Goal: Transaction & Acquisition: Purchase product/service

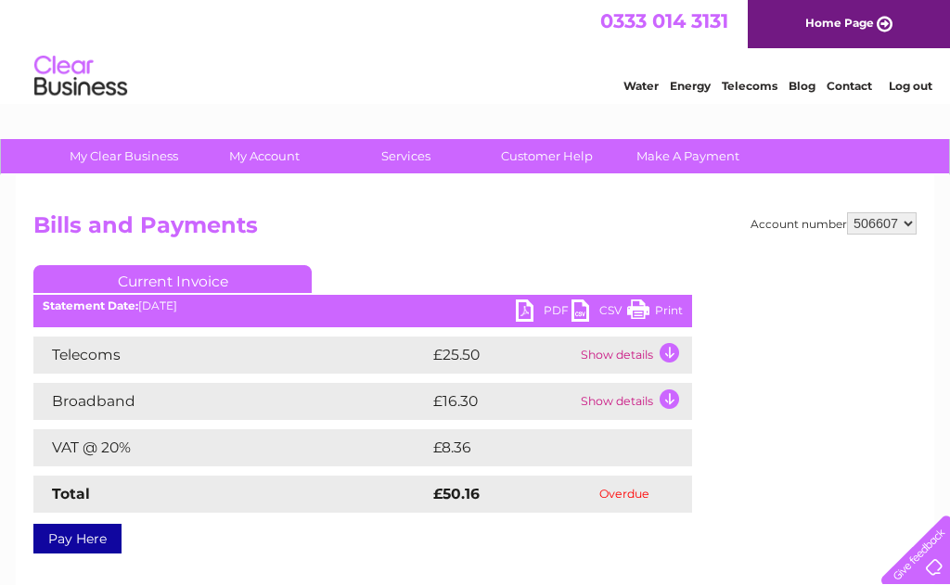
click at [671, 357] on td "Show details" at bounding box center [634, 355] width 116 height 37
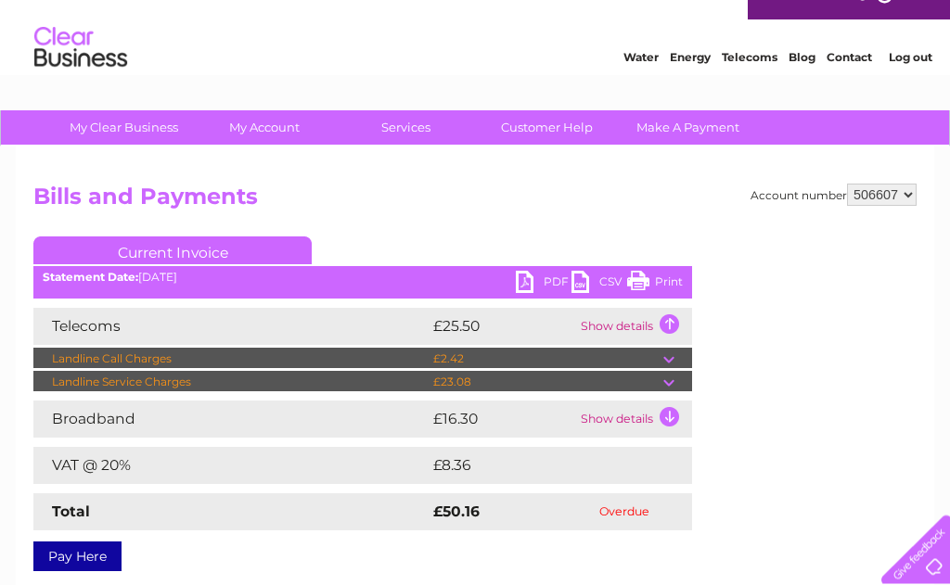
scroll to position [29, 0]
click at [673, 383] on td at bounding box center [677, 382] width 29 height 22
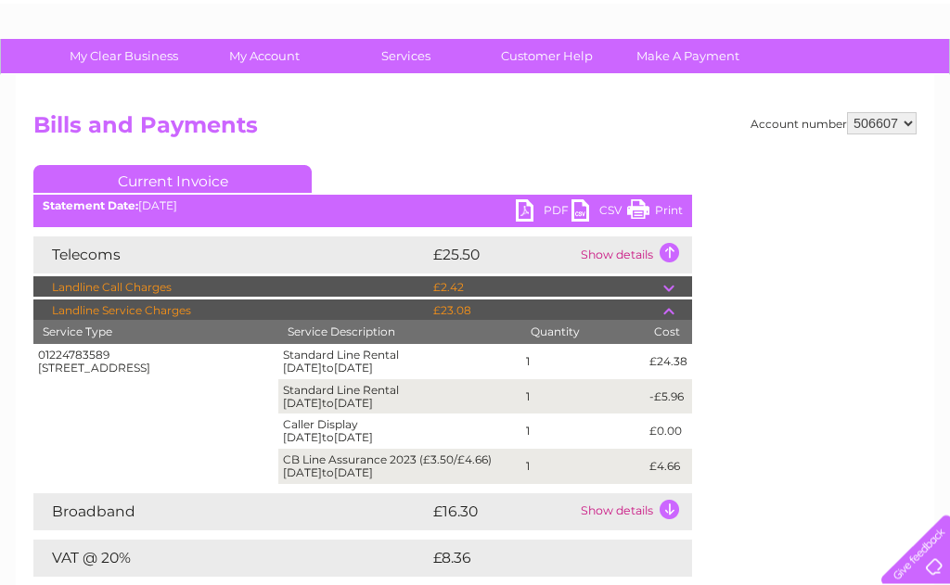
scroll to position [101, 0]
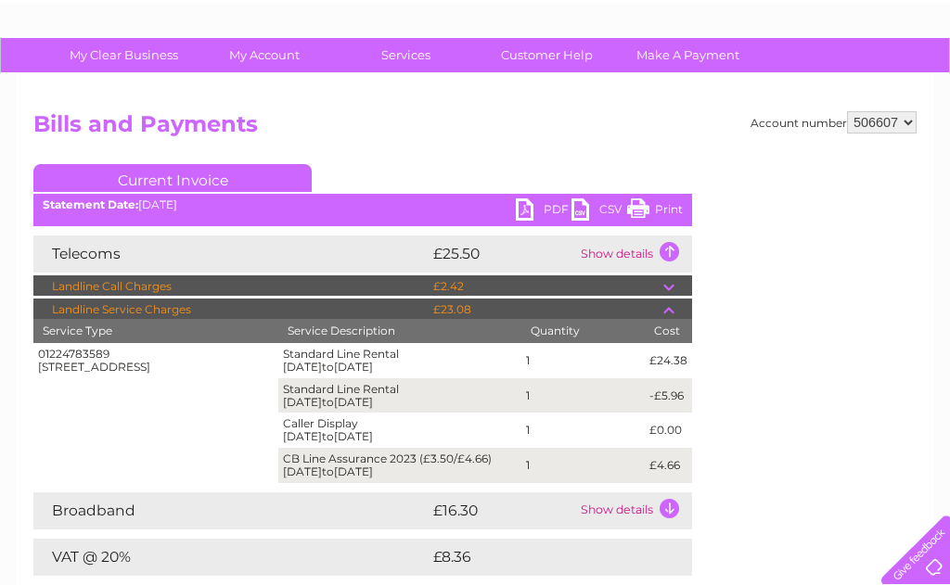
click at [677, 253] on td "Show details" at bounding box center [634, 254] width 116 height 37
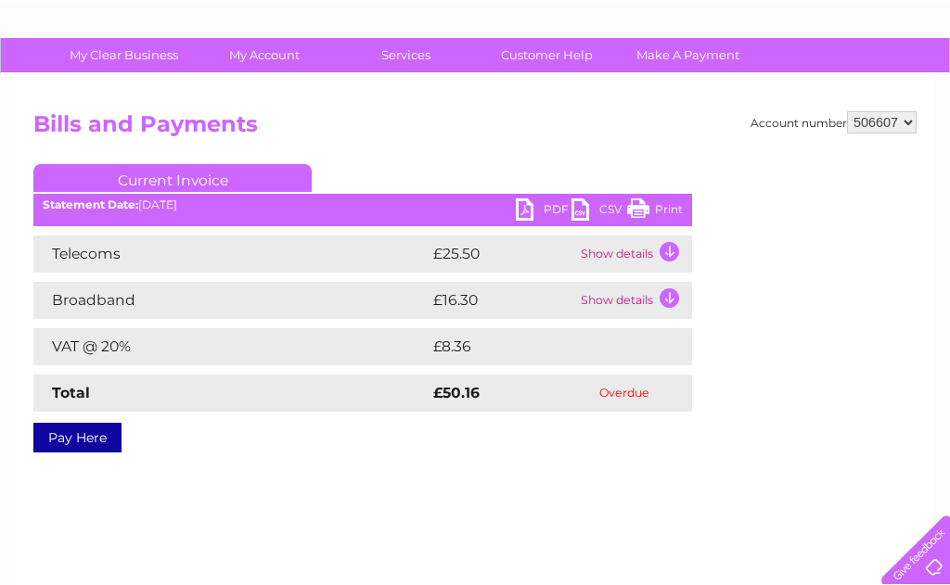
click at [670, 252] on td "Show details" at bounding box center [634, 254] width 116 height 37
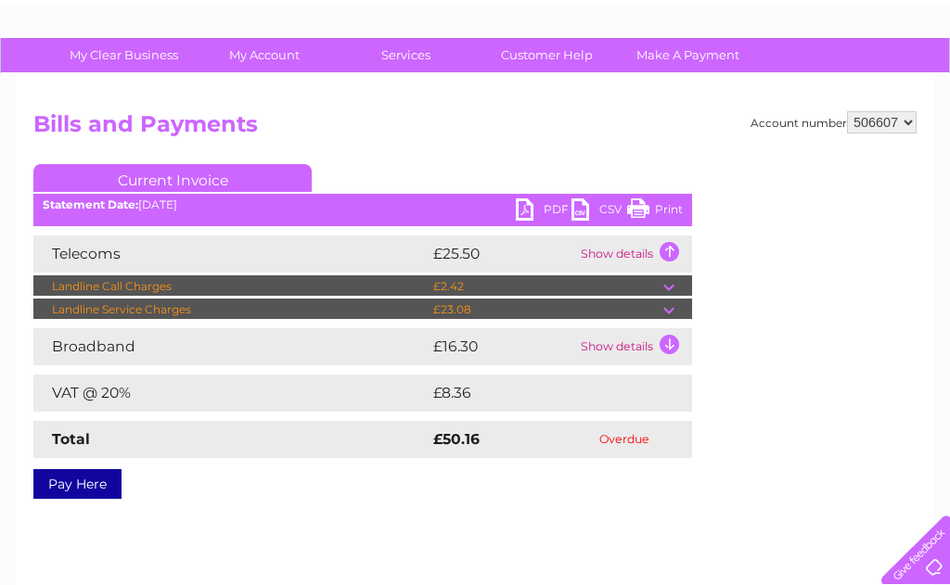
click at [677, 257] on td "Show details" at bounding box center [634, 254] width 116 height 37
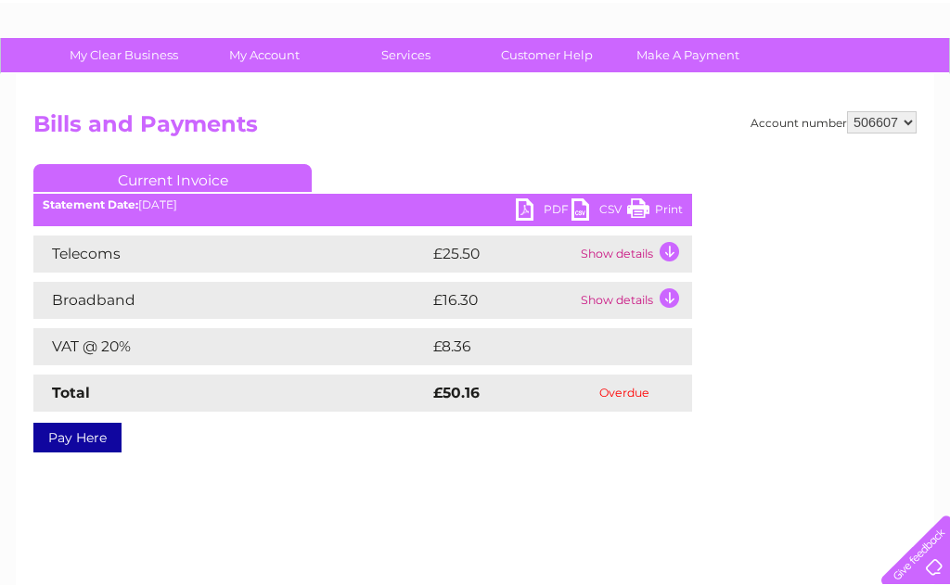
click at [665, 252] on td "Show details" at bounding box center [634, 254] width 116 height 37
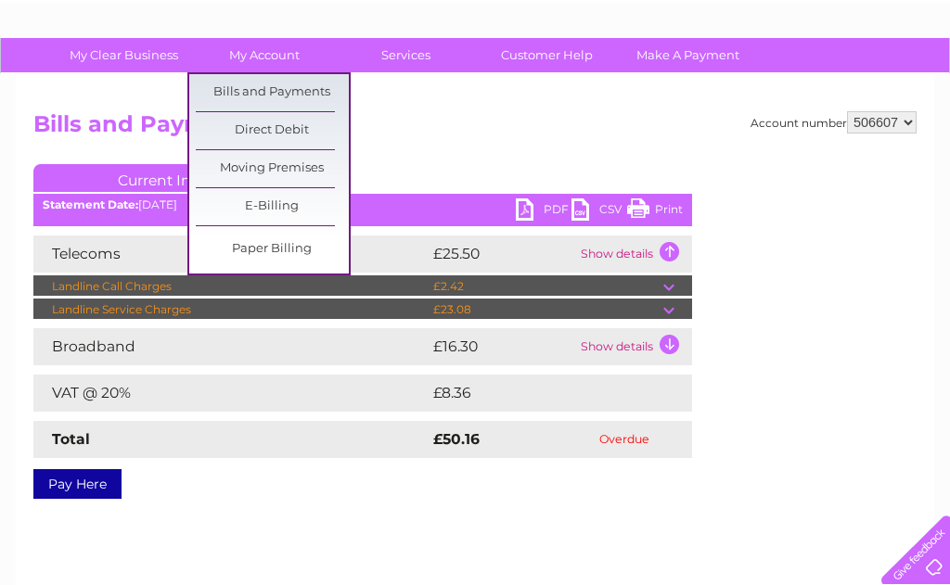
click at [305, 97] on link "Bills and Payments" at bounding box center [272, 92] width 153 height 37
click at [286, 94] on link "Bills and Payments" at bounding box center [272, 92] width 153 height 37
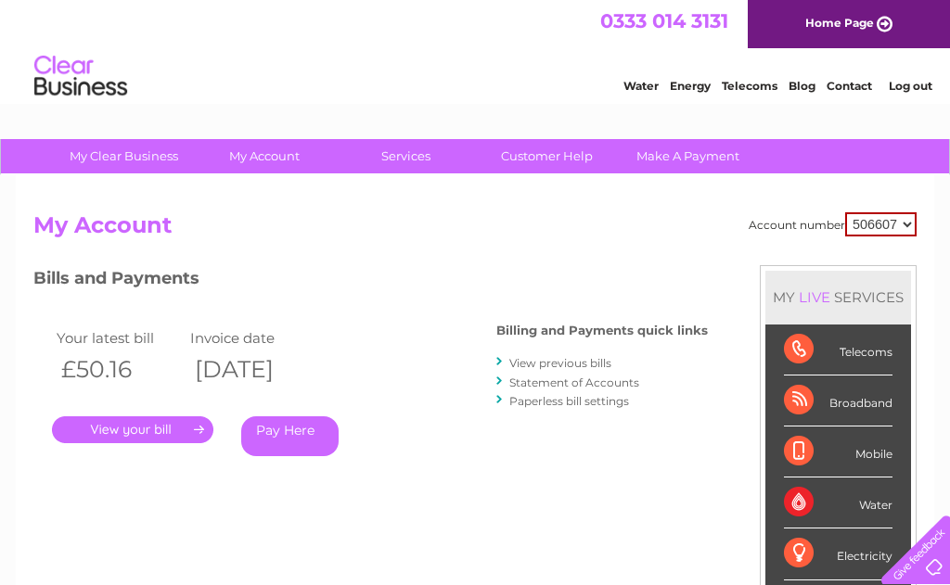
click at [568, 356] on link "View previous bills" at bounding box center [560, 363] width 102 height 14
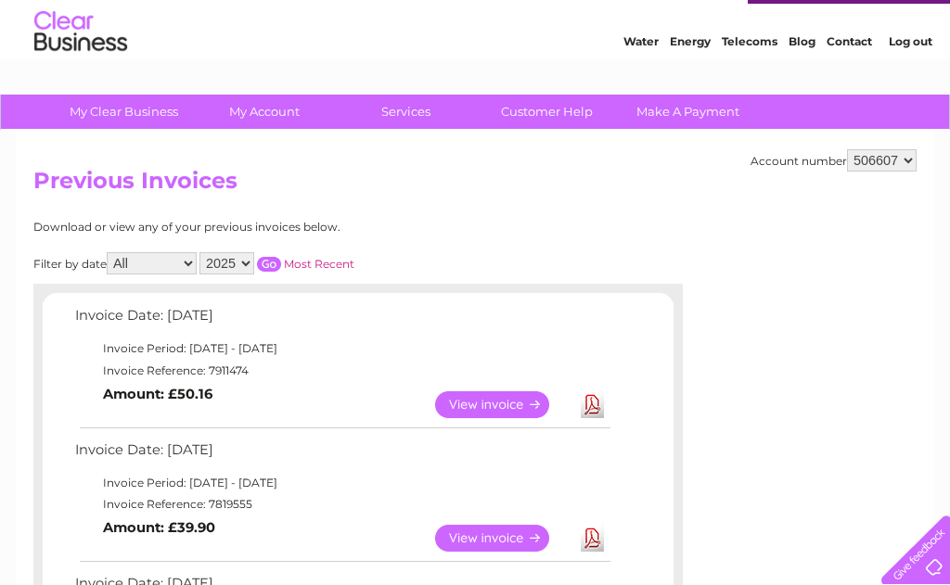
scroll to position [52, 0]
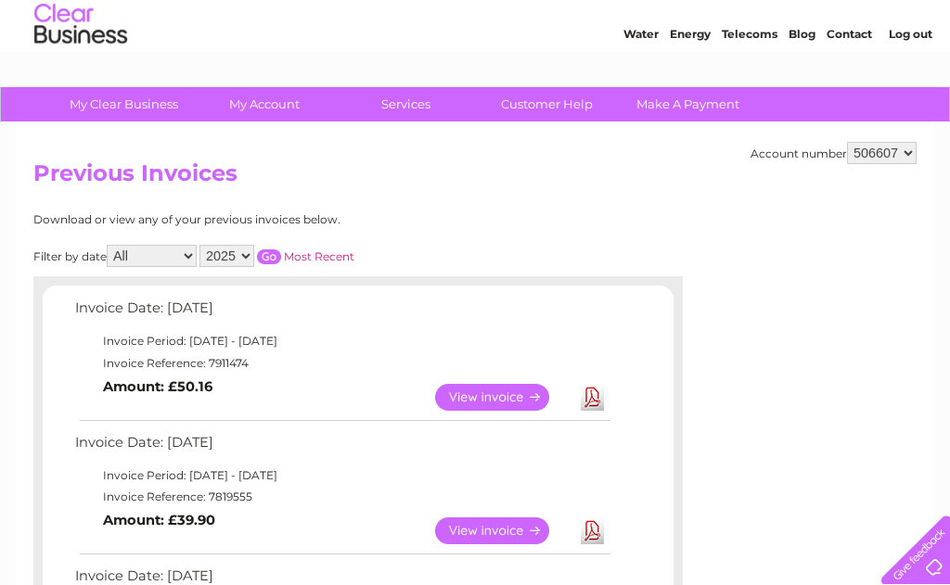
click at [509, 528] on link "View" at bounding box center [503, 531] width 136 height 27
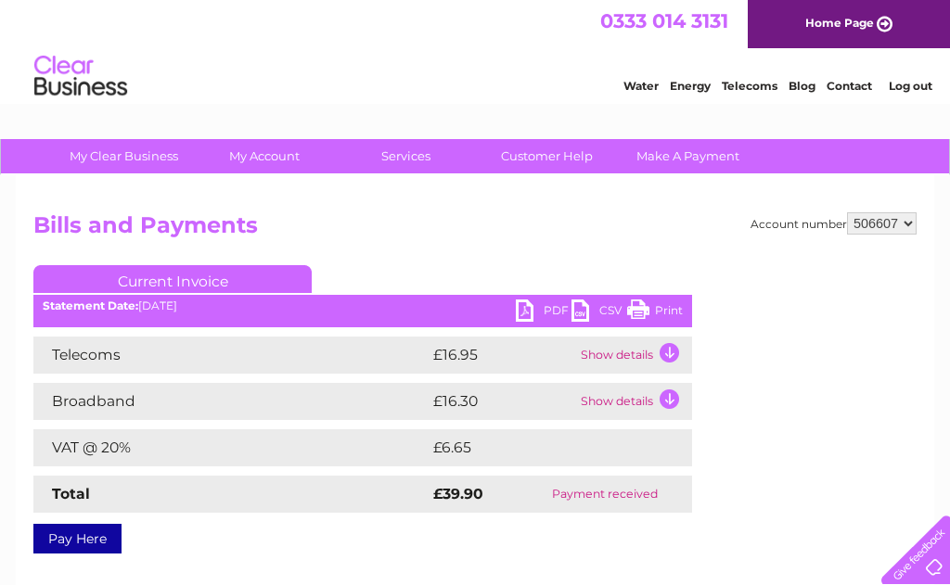
click at [671, 351] on td "Show details" at bounding box center [634, 355] width 116 height 37
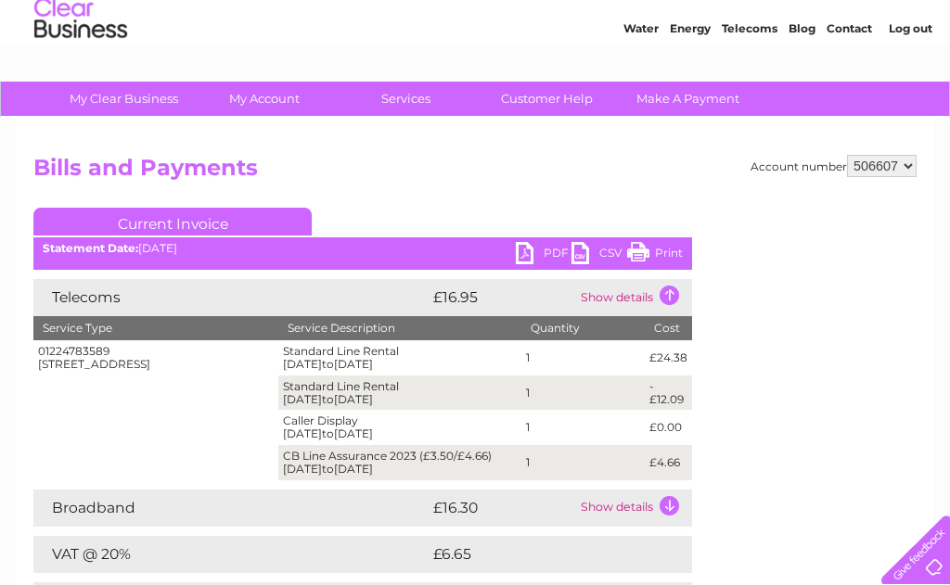
scroll to position [56, 0]
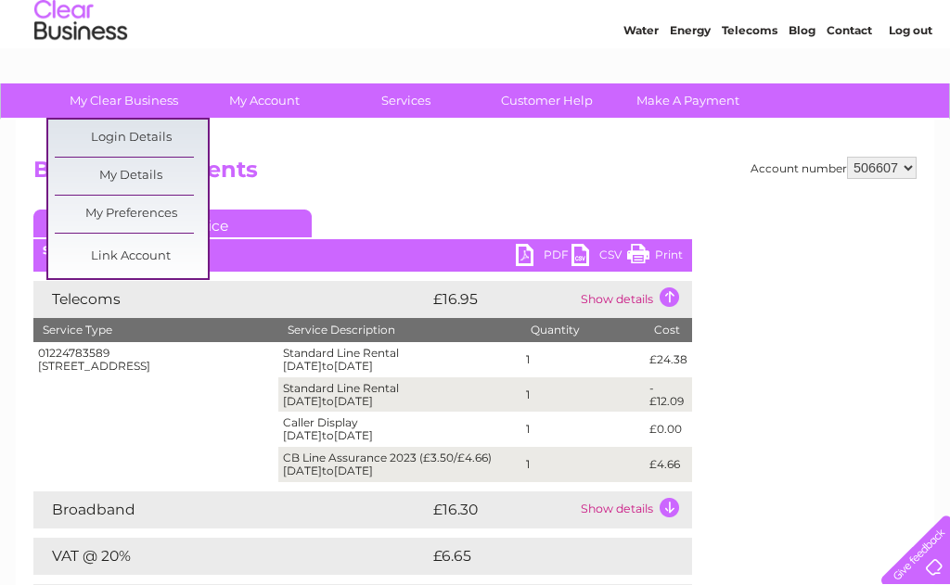
click at [545, 96] on link "Customer Help" at bounding box center [546, 100] width 153 height 34
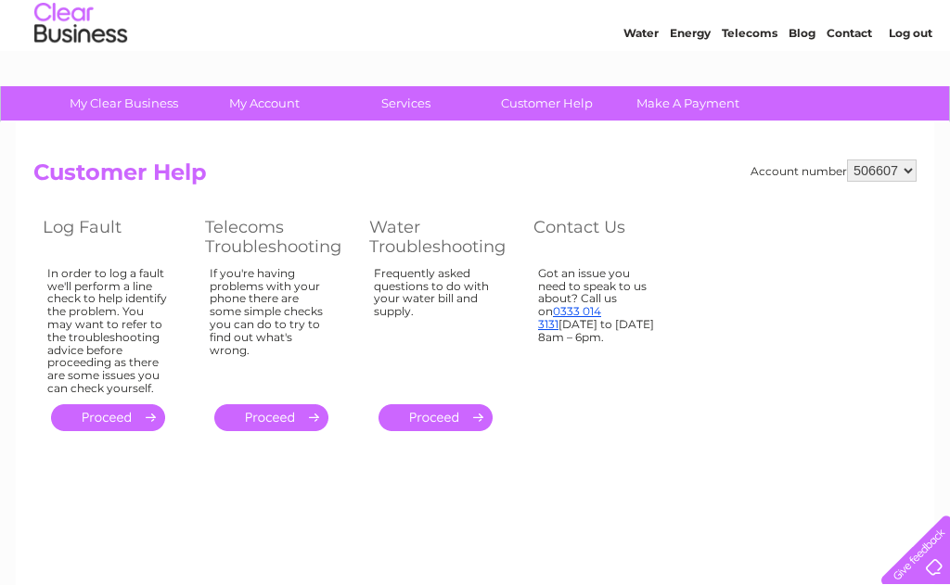
scroll to position [52, 0]
click at [885, 573] on div at bounding box center [912, 546] width 76 height 76
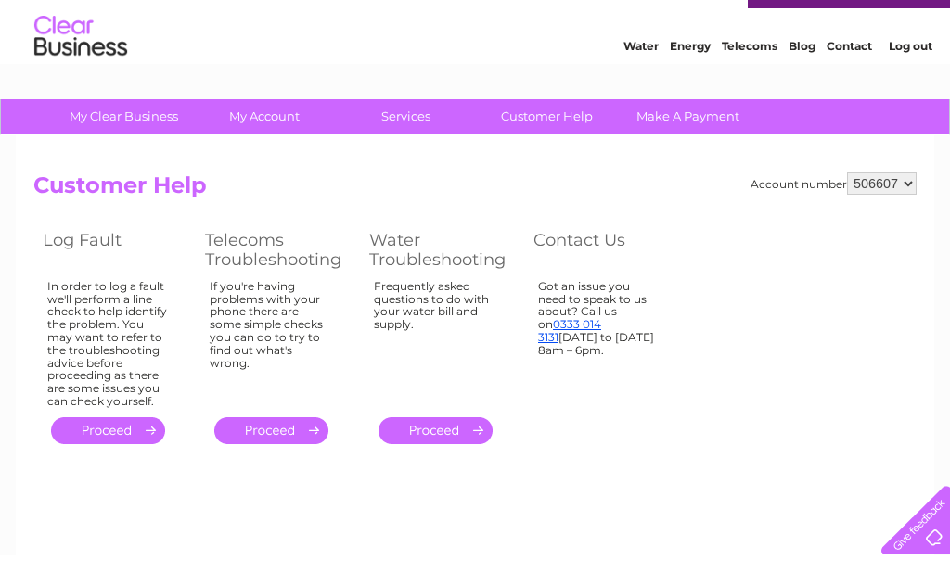
scroll to position [40, 0]
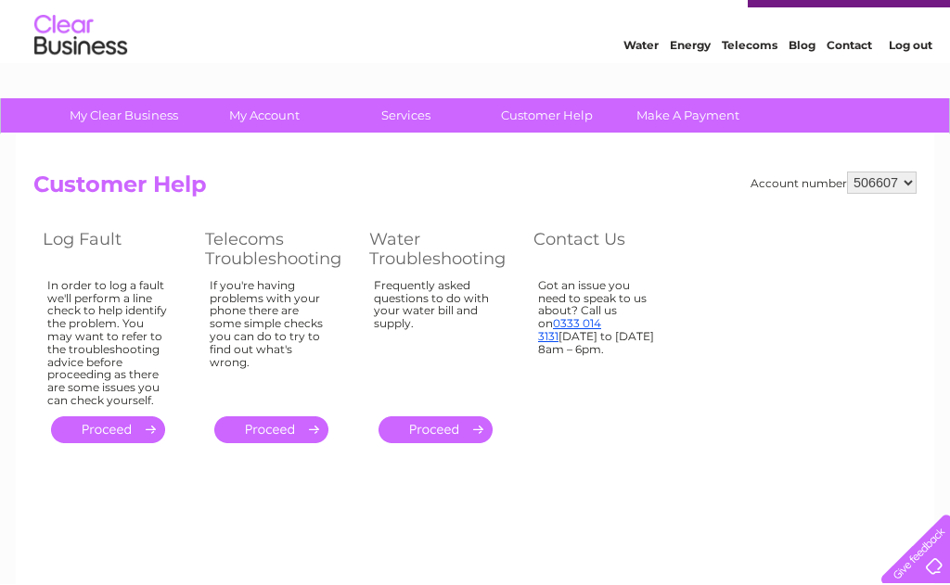
click at [870, 195] on select "506607" at bounding box center [882, 184] width 70 height 22
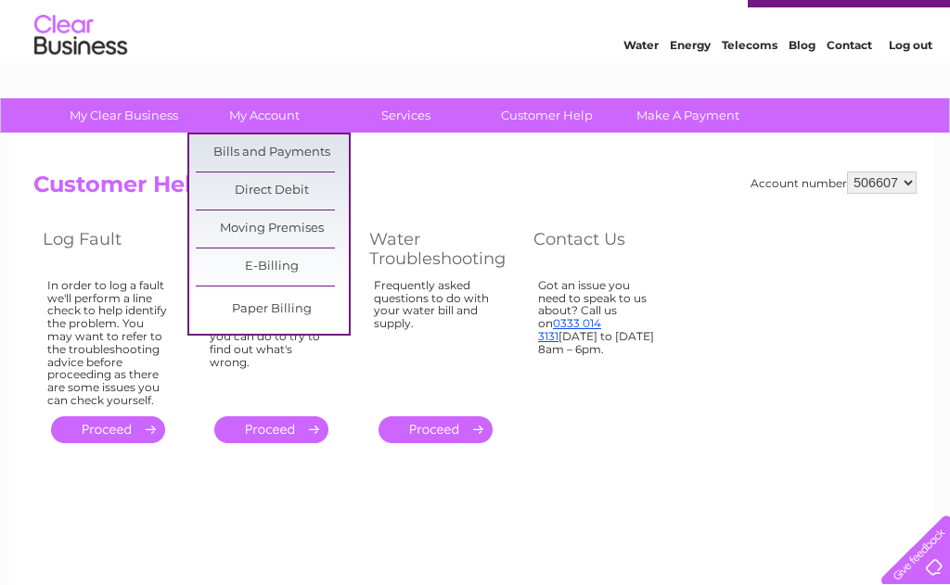
click at [286, 143] on link "Bills and Payments" at bounding box center [272, 153] width 153 height 37
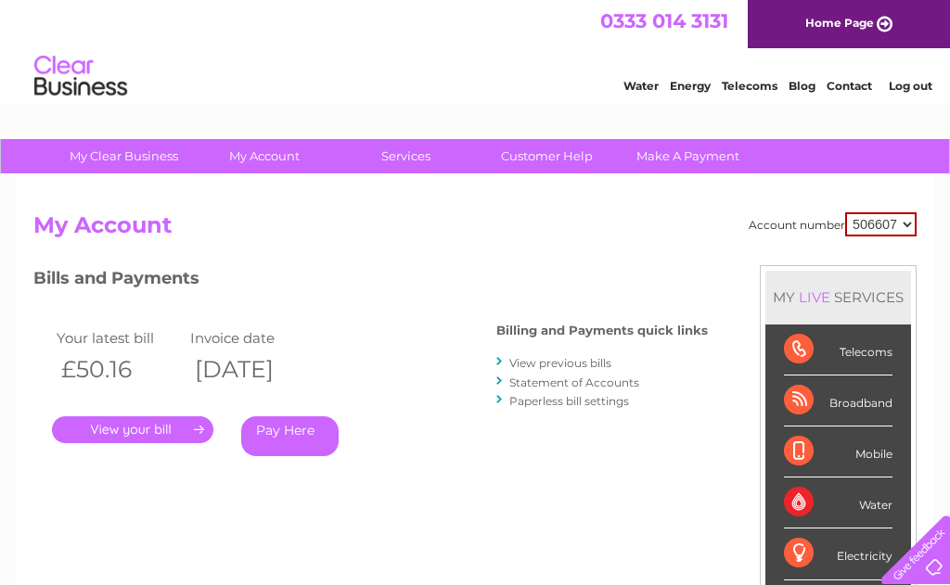
click at [288, 428] on link "Pay Here" at bounding box center [289, 437] width 97 height 40
click at [310, 441] on link "Pay Here" at bounding box center [289, 437] width 97 height 40
click at [300, 437] on link "Pay Here" at bounding box center [289, 437] width 97 height 40
click at [300, 427] on link "Pay Here" at bounding box center [289, 437] width 97 height 40
click at [282, 436] on link "Pay Here" at bounding box center [289, 437] width 97 height 40
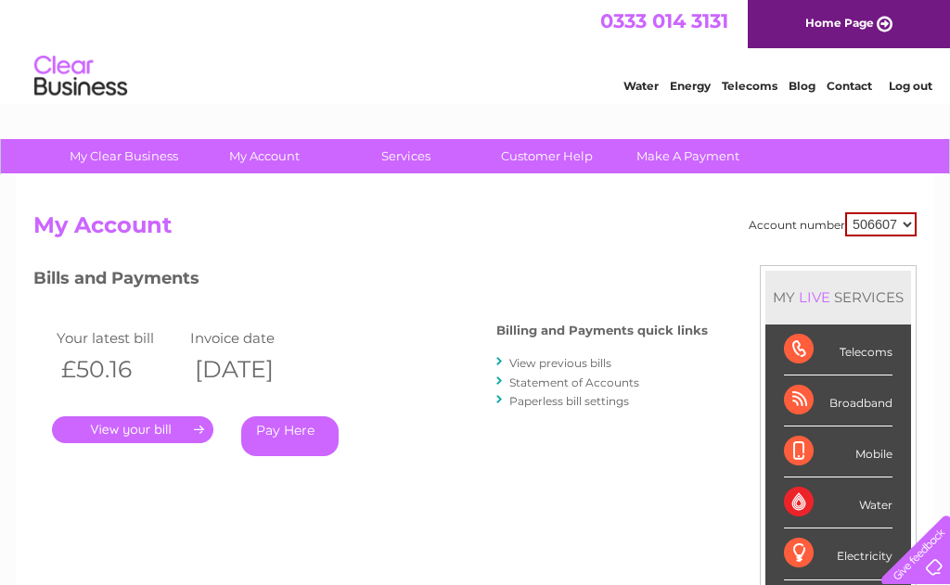
click at [309, 425] on link "Pay Here" at bounding box center [289, 437] width 97 height 40
click at [261, 157] on link "My Account" at bounding box center [264, 156] width 153 height 34
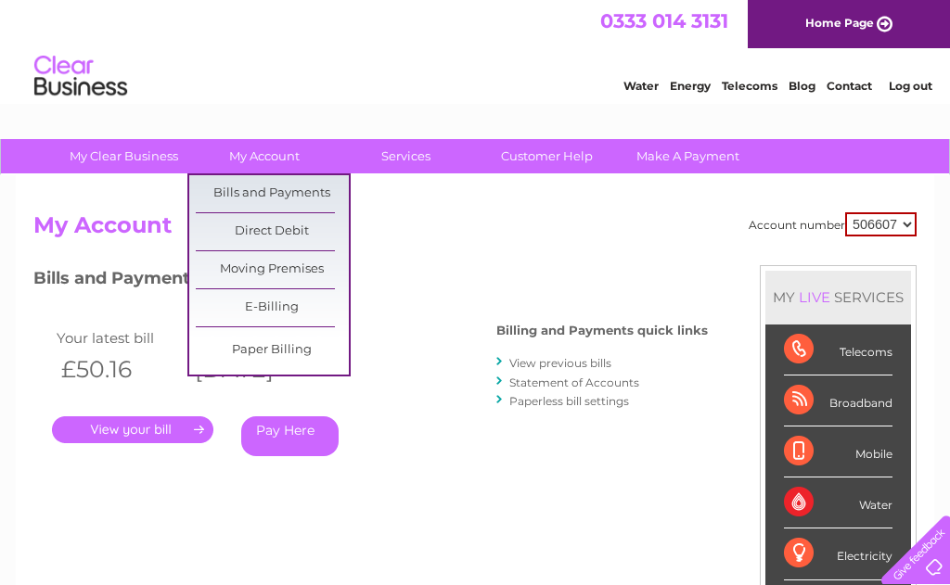
click at [291, 194] on link "Bills and Payments" at bounding box center [272, 193] width 153 height 37
click at [259, 204] on link "Bills and Payments" at bounding box center [272, 193] width 153 height 37
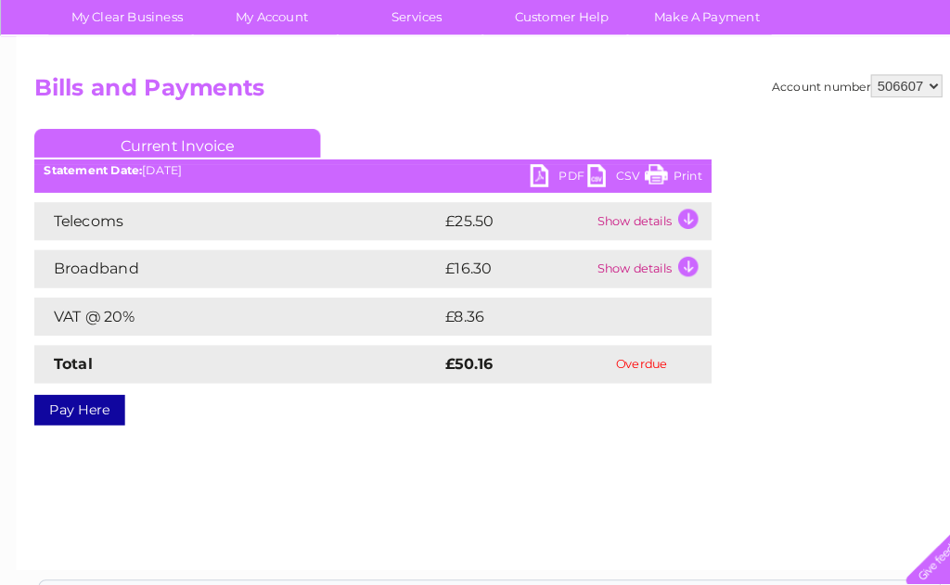
click at [89, 408] on link "Pay Here" at bounding box center [77, 415] width 88 height 30
click at [77, 417] on link "Pay Here" at bounding box center [77, 415] width 88 height 30
click at [80, 411] on link "Pay Here" at bounding box center [77, 415] width 88 height 30
click at [91, 430] on link "Pay Here" at bounding box center [77, 415] width 88 height 30
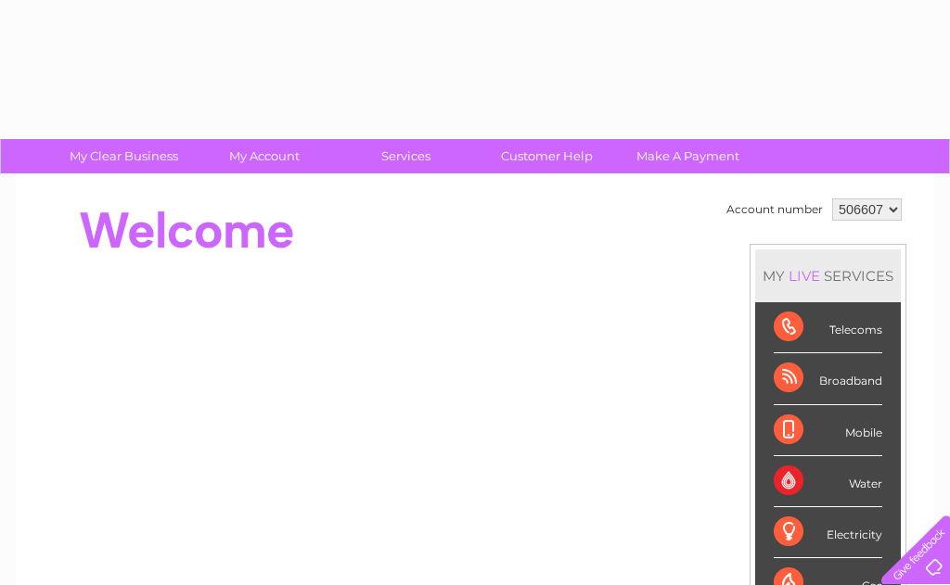
click at [880, 327] on div "Telecoms" at bounding box center [828, 327] width 109 height 51
click at [782, 322] on div "Telecoms" at bounding box center [828, 327] width 109 height 51
click at [799, 384] on div "Broadband" at bounding box center [828, 378] width 109 height 51
click at [806, 394] on div "Broadband" at bounding box center [828, 378] width 109 height 51
click at [794, 381] on div "Broadband" at bounding box center [828, 378] width 109 height 51
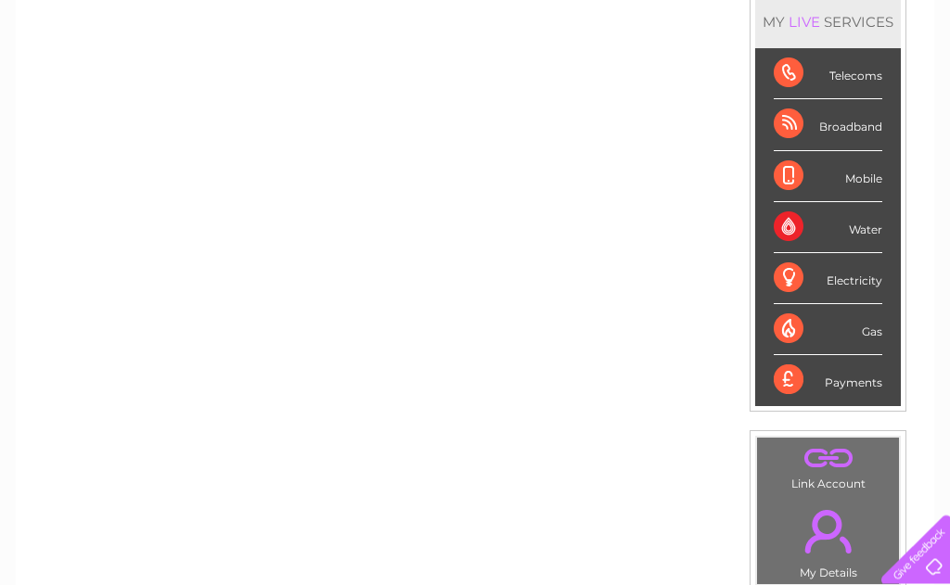
scroll to position [254, 0]
click at [858, 384] on div "Payments" at bounding box center [828, 380] width 109 height 50
click at [860, 387] on div "Payments" at bounding box center [828, 380] width 109 height 50
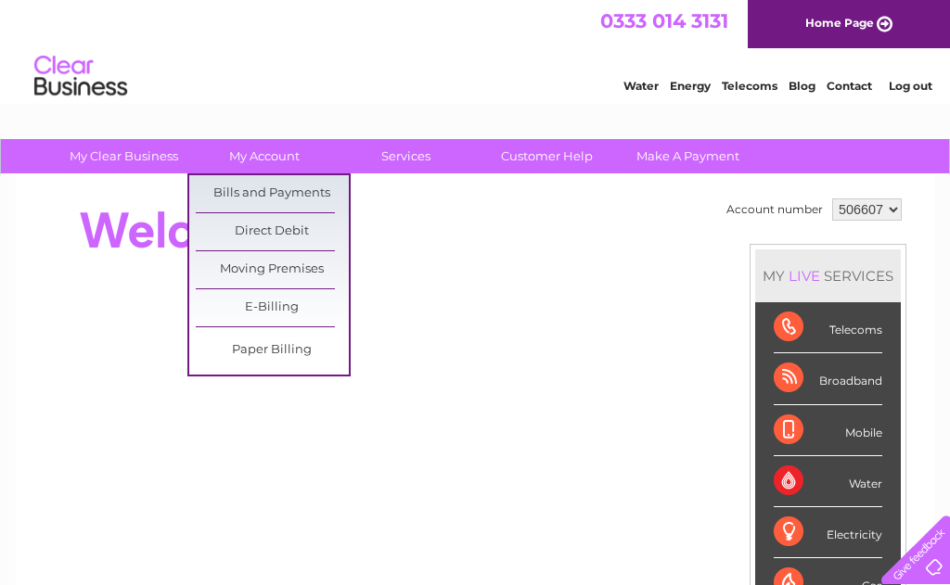
scroll to position [0, 0]
click at [311, 188] on link "Bills and Payments" at bounding box center [272, 193] width 153 height 37
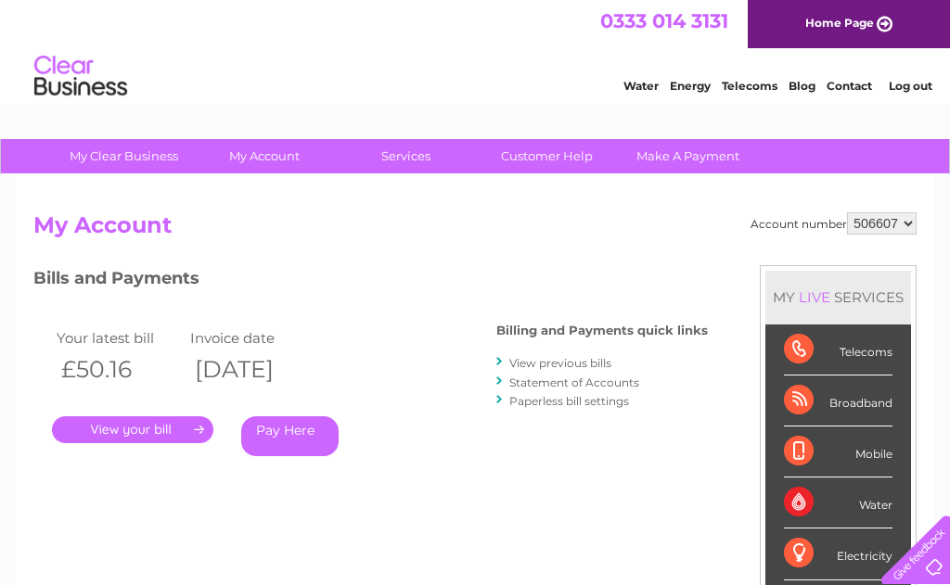
click at [300, 431] on link "Pay Here" at bounding box center [289, 437] width 97 height 40
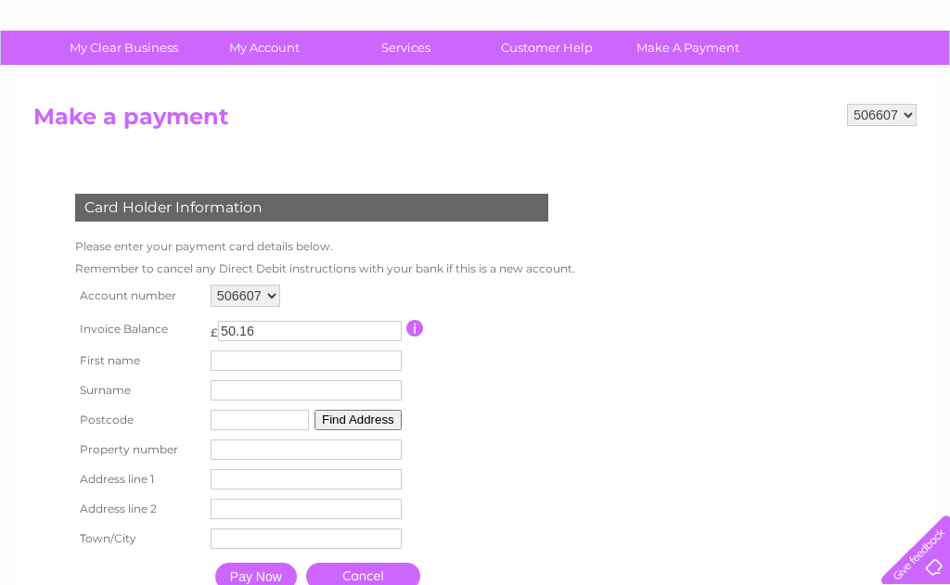
scroll to position [122, 0]
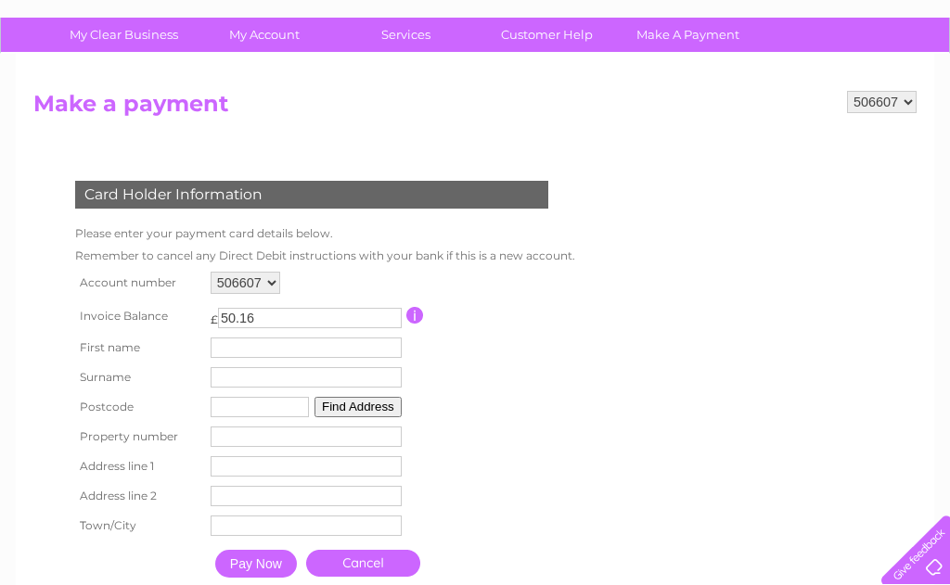
click at [262, 344] on input "text" at bounding box center [306, 348] width 191 height 20
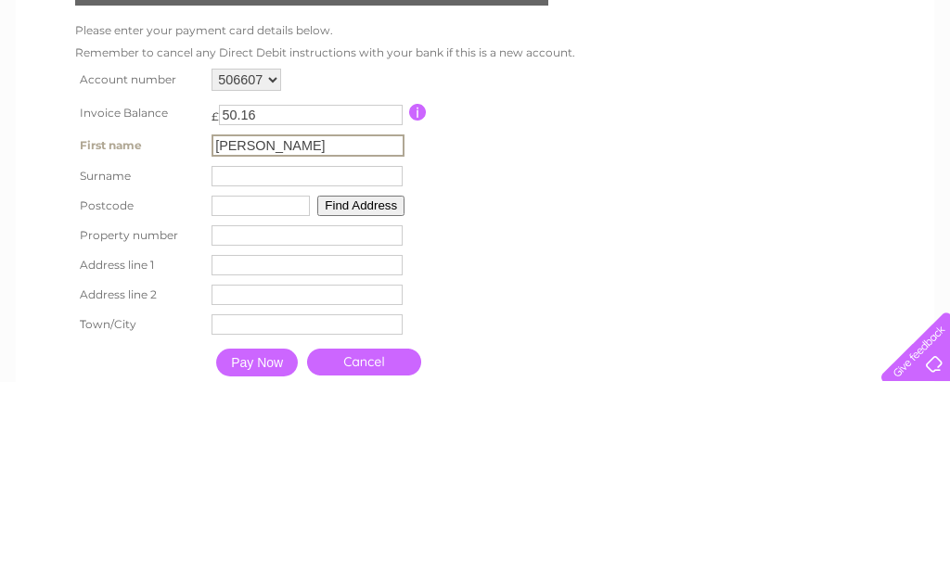
type input "[PERSON_NAME]"
click at [259, 369] on input "text" at bounding box center [307, 379] width 191 height 20
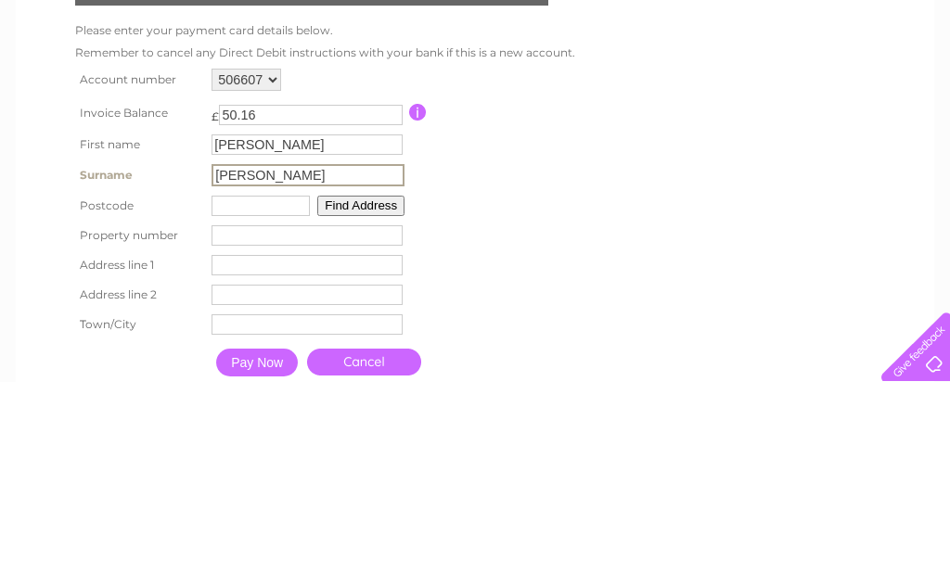
type input "[PERSON_NAME]"
click at [265, 399] on input "text" at bounding box center [261, 409] width 98 height 20
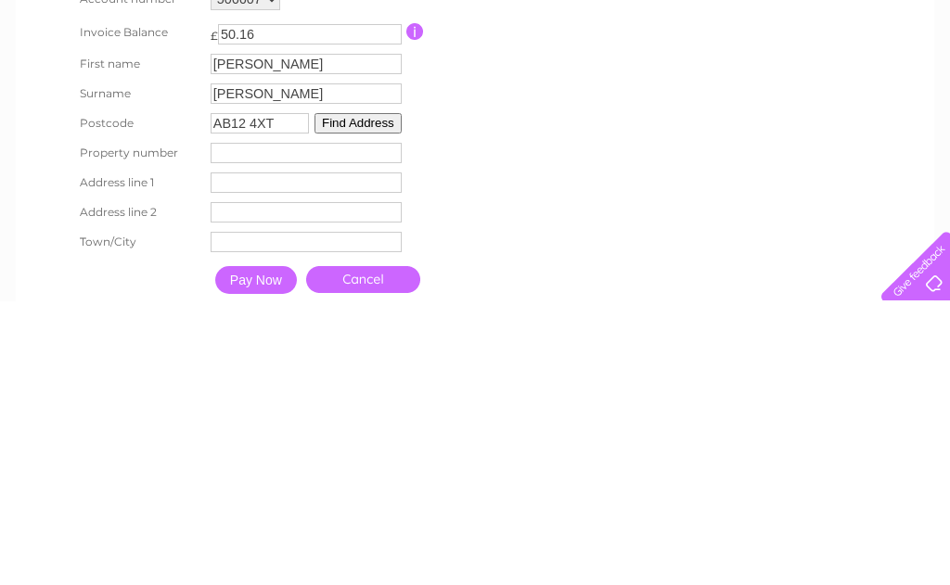
type input "AB12 4XT"
click at [391, 397] on button "Find Address" at bounding box center [357, 407] width 87 height 20
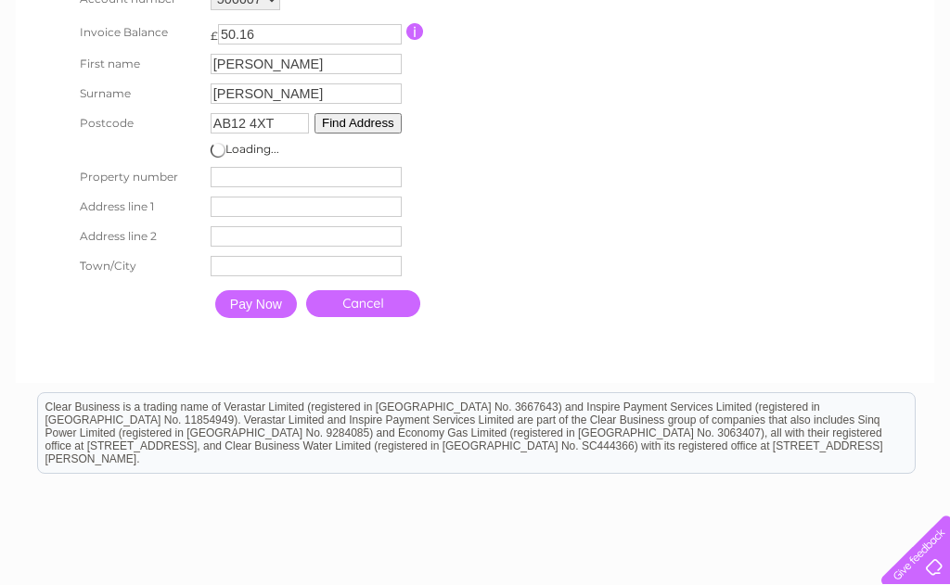
click at [370, 122] on button "Find Address" at bounding box center [357, 123] width 87 height 20
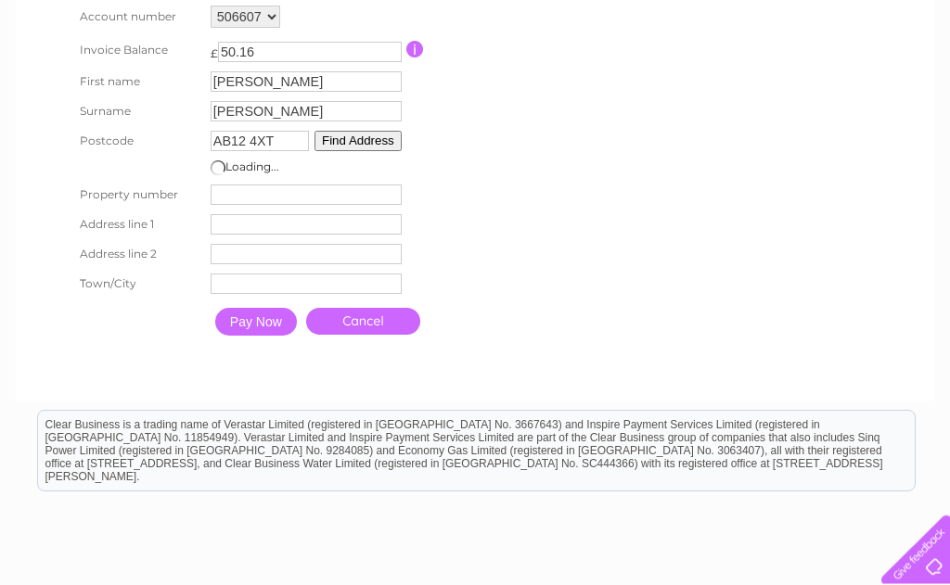
scroll to position [388, 0]
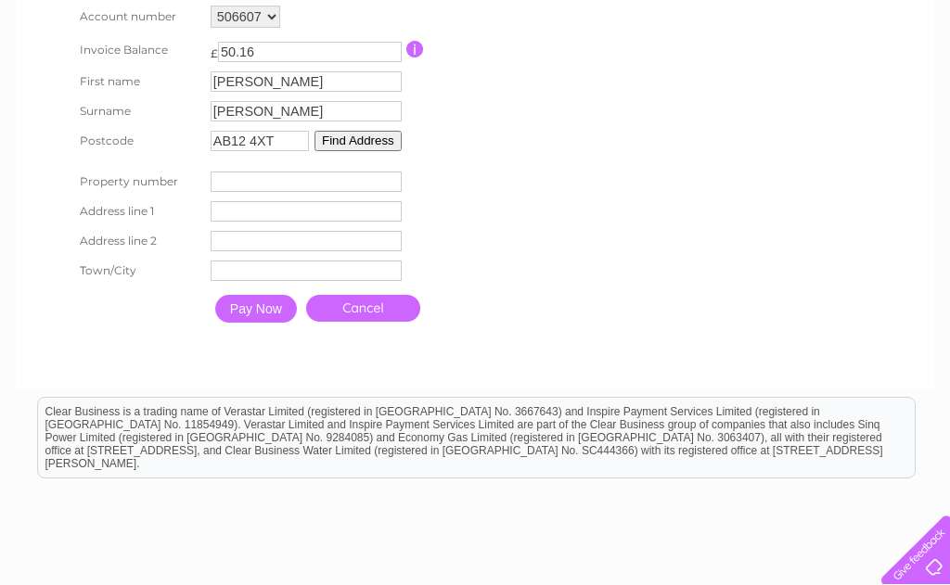
click at [402, 136] on button "Find Address" at bounding box center [357, 141] width 87 height 20
click at [372, 150] on button "Find Address" at bounding box center [357, 141] width 87 height 20
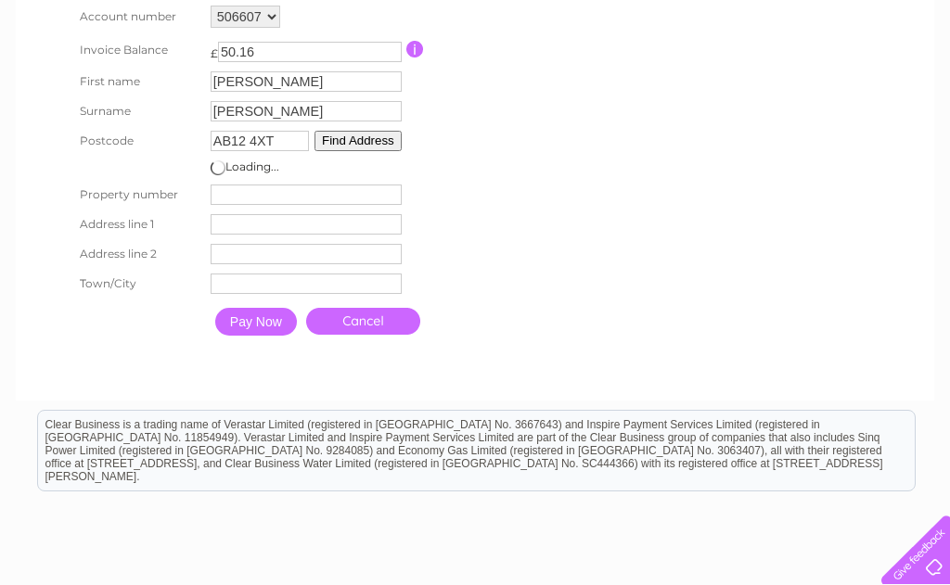
click at [263, 199] on input "number" at bounding box center [306, 195] width 191 height 20
type input "79"
click at [254, 235] on input "text" at bounding box center [306, 224] width 191 height 20
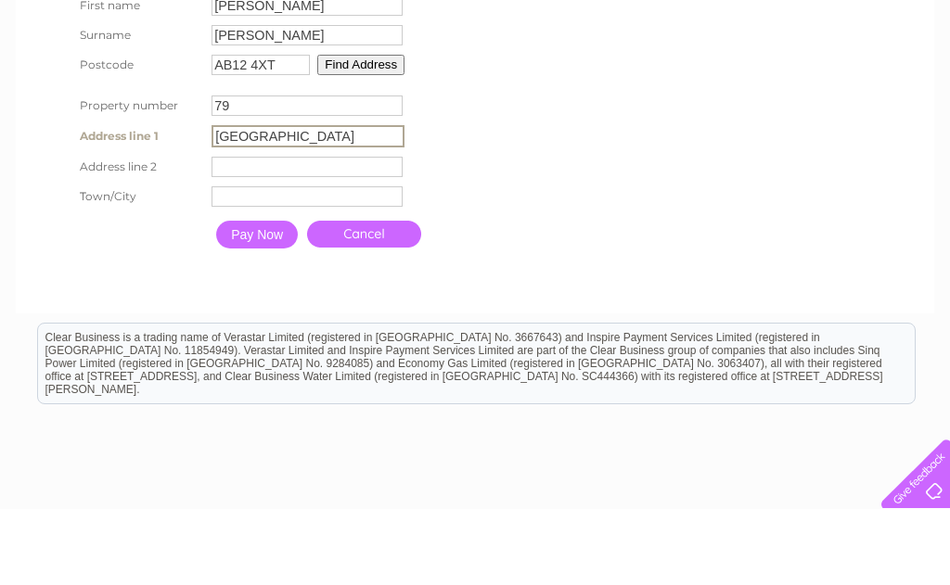
type input "[GEOGRAPHIC_DATA]"
click at [263, 233] on input "text" at bounding box center [307, 243] width 191 height 20
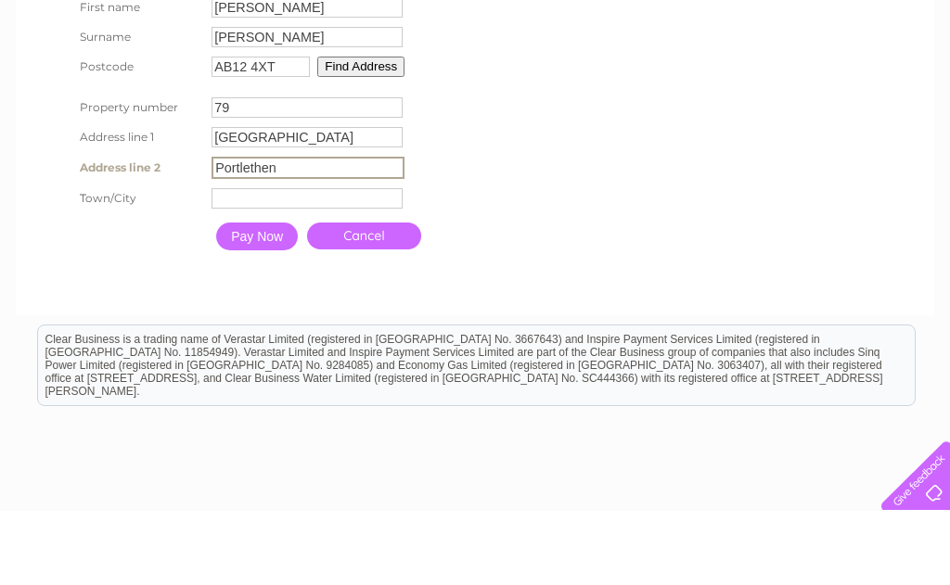
type input "Portlethen"
click at [280, 263] on input "text" at bounding box center [307, 273] width 191 height 20
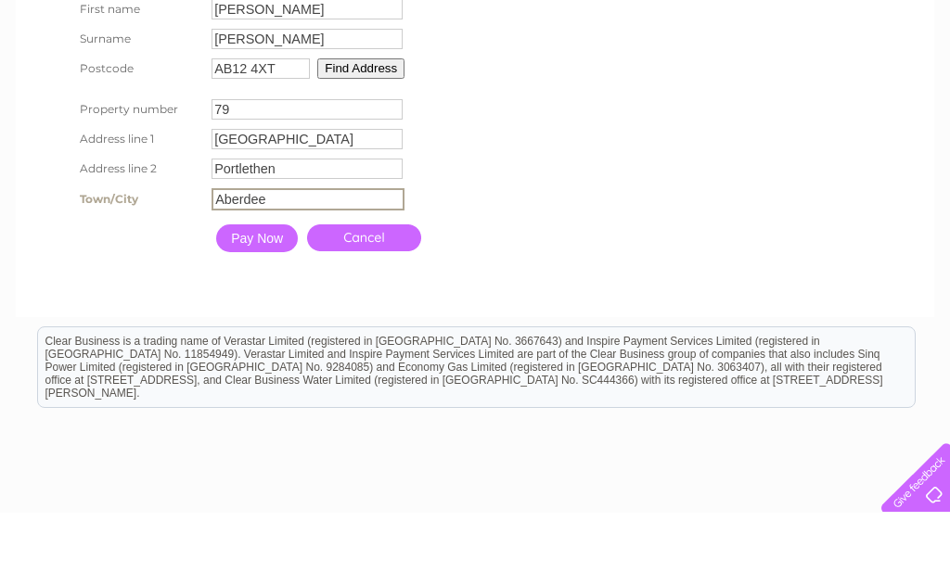
type input "[GEOGRAPHIC_DATA]"
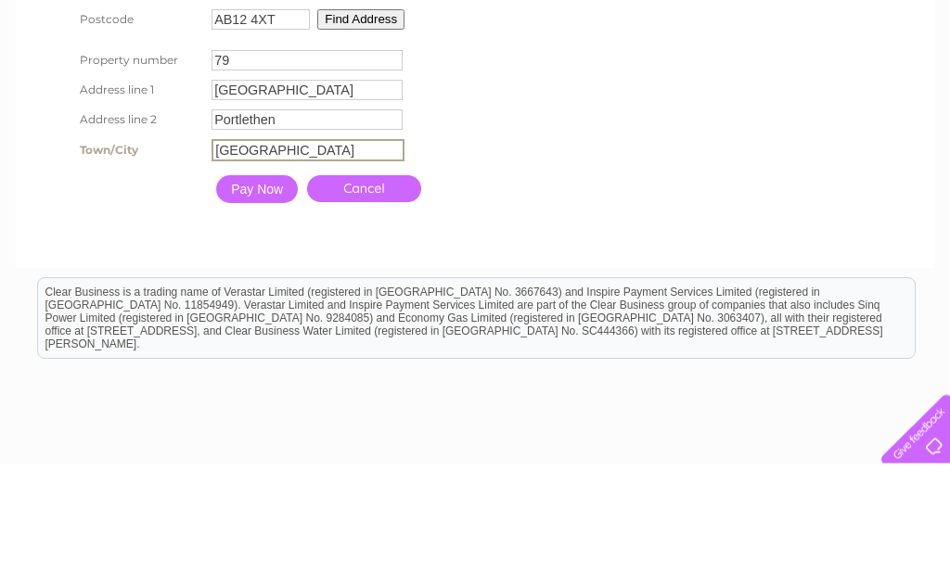
click at [268, 297] on input "Pay Now" at bounding box center [257, 311] width 82 height 28
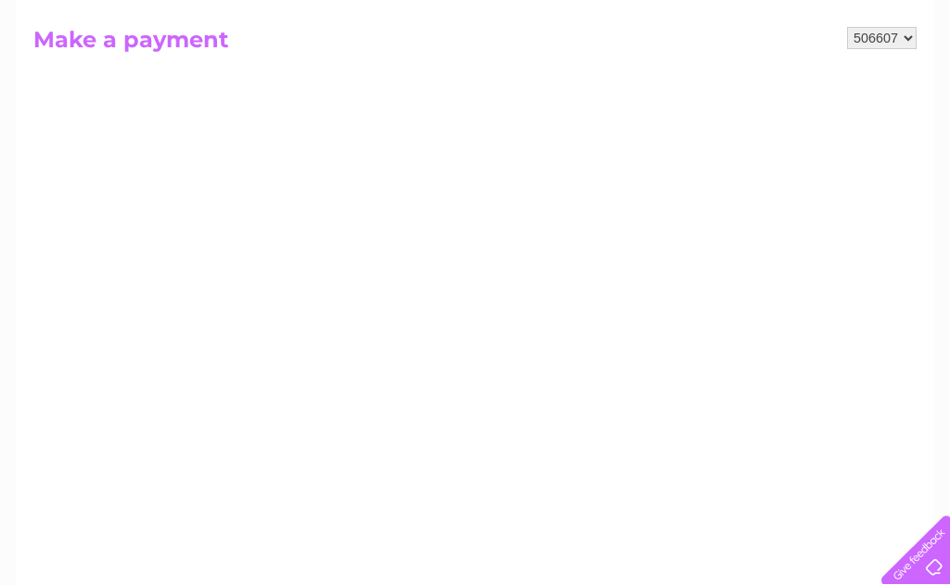
scroll to position [0, 0]
